Goal: Task Accomplishment & Management: Use online tool/utility

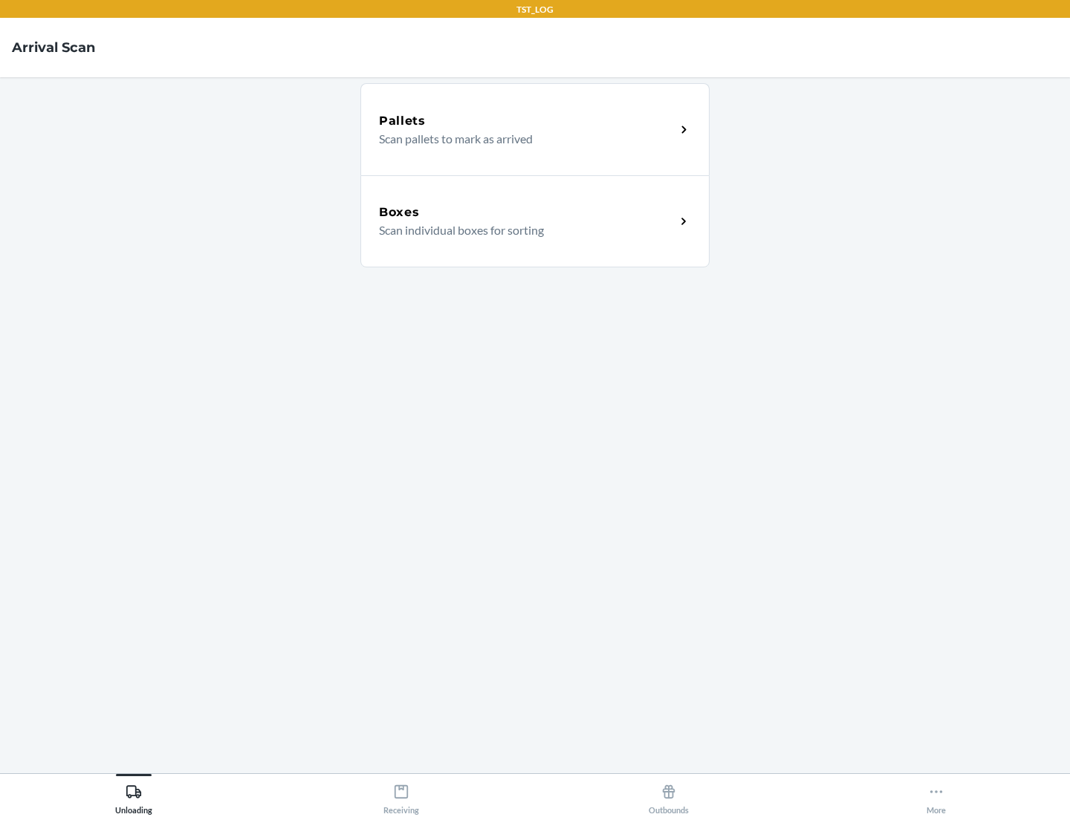
click at [527, 213] on div "Boxes" at bounding box center [527, 213] width 296 height 18
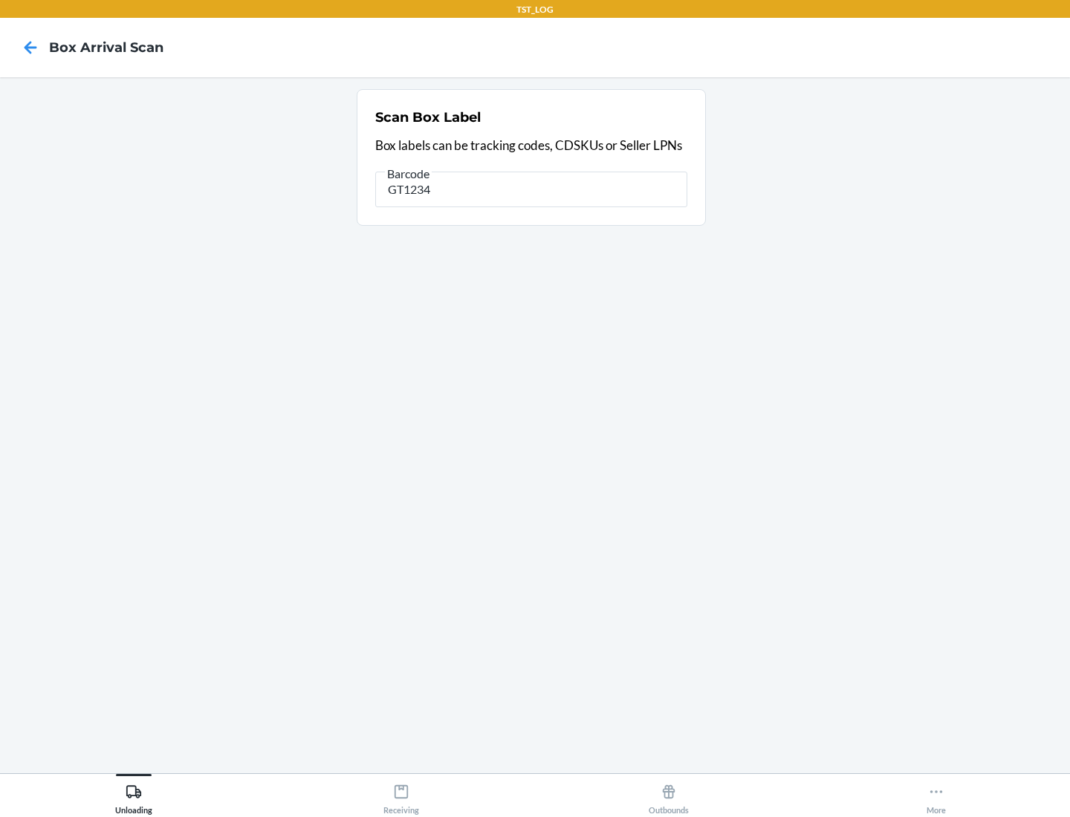
type input "GT1234"
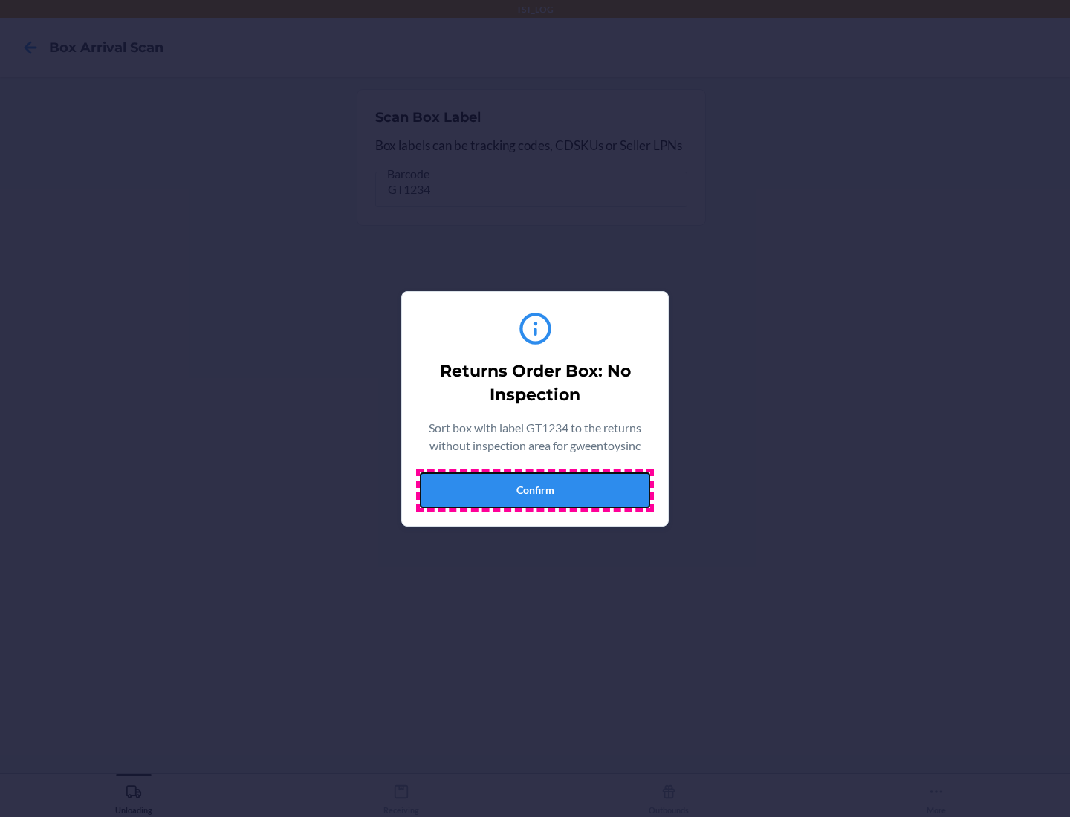
click at [535, 490] on button "Confirm" at bounding box center [535, 491] width 230 height 36
